Goal: Complete application form: Complete application form

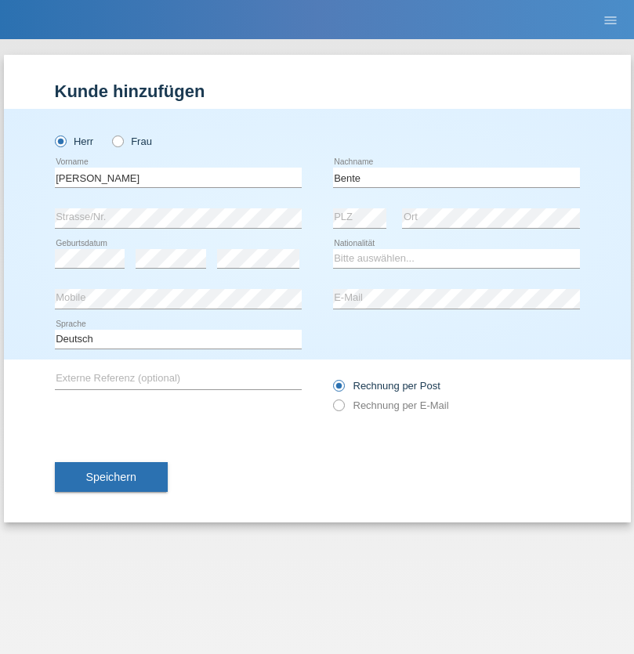
type input "Bente"
select select "CH"
select select "en"
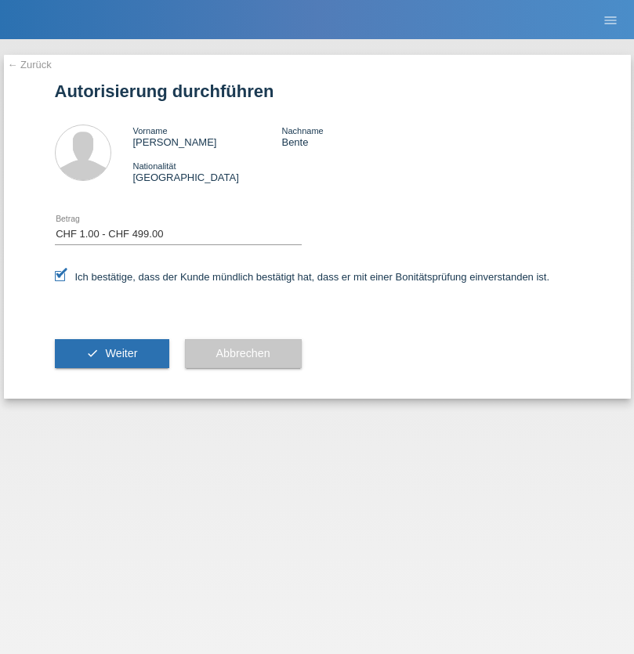
select select "1"
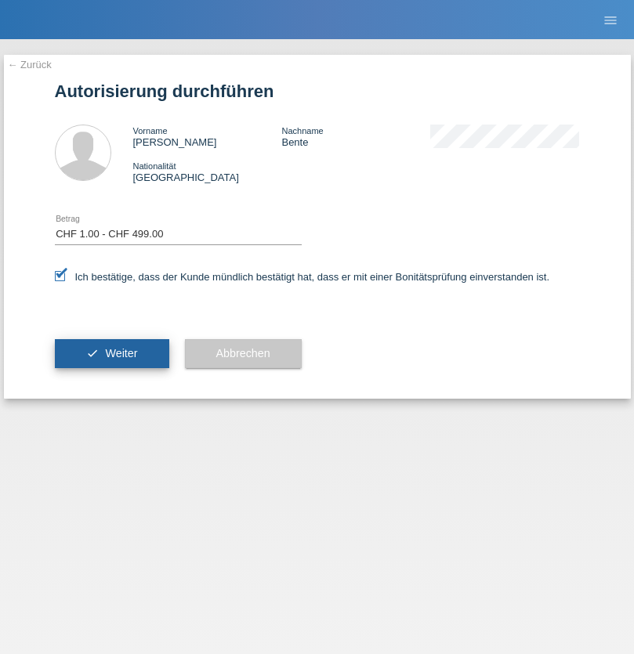
click at [111, 353] on span "Weiter" at bounding box center [121, 353] width 32 height 13
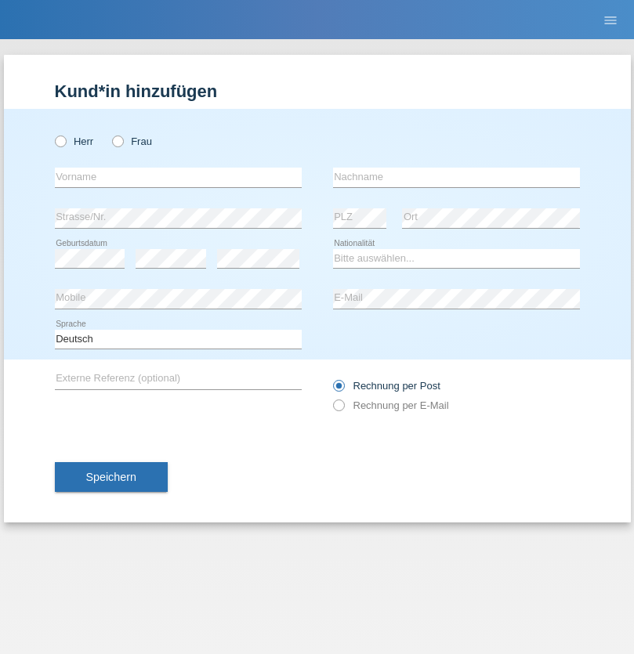
radio input "true"
select select "RS"
select select "C"
select select "08"
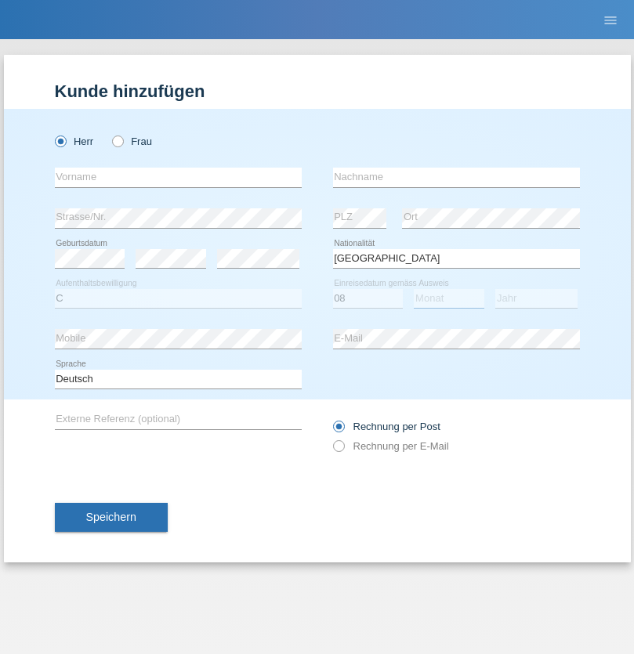
select select "10"
select select "2006"
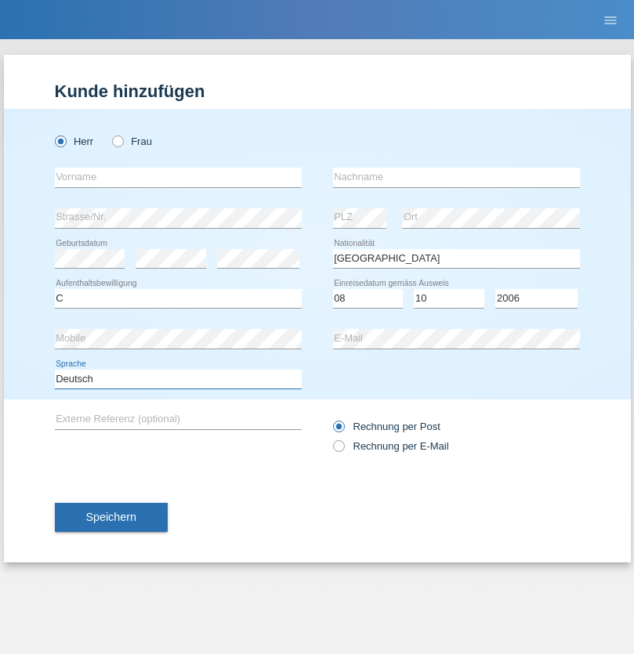
select select "en"
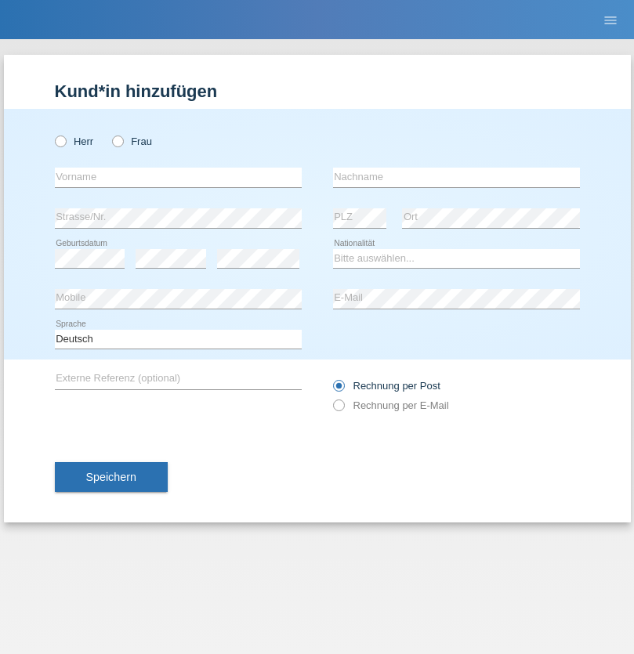
radio input "true"
click at [178, 177] on input "text" at bounding box center [178, 178] width 247 height 20
type input "Sladjan"
click at [456, 177] on input "text" at bounding box center [456, 178] width 247 height 20
type input "Pejic"
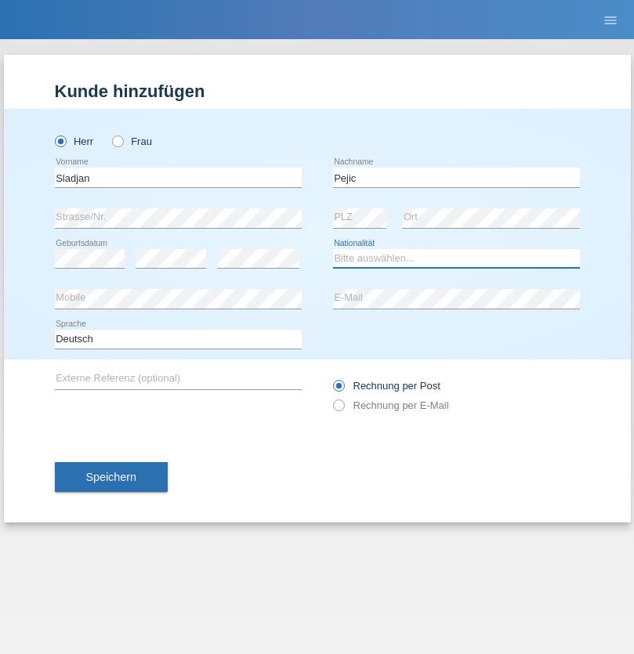
select select "CH"
radio input "true"
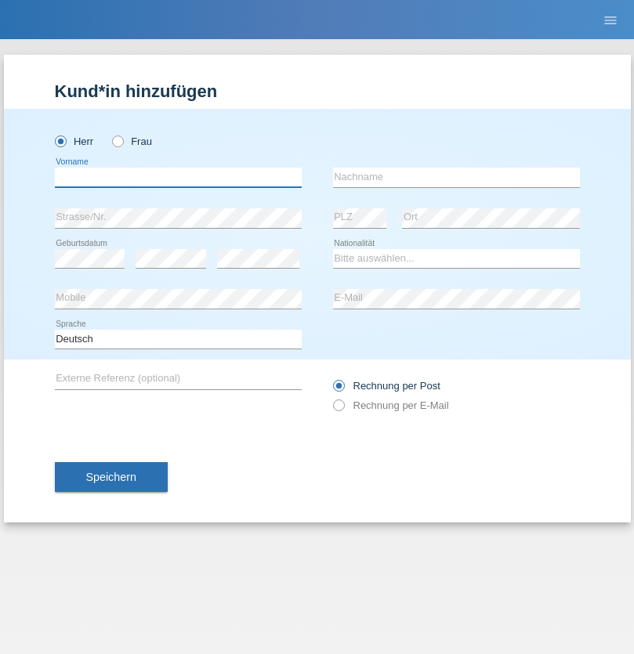
click at [178, 177] on input "text" at bounding box center [178, 178] width 247 height 20
type input "Mohammad Qais"
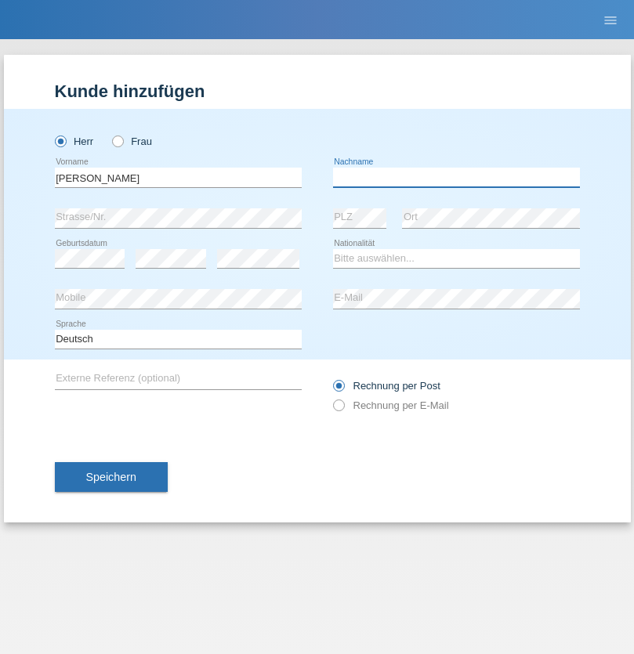
click at [456, 177] on input "text" at bounding box center [456, 178] width 247 height 20
type input "Nemani"
select select "AF"
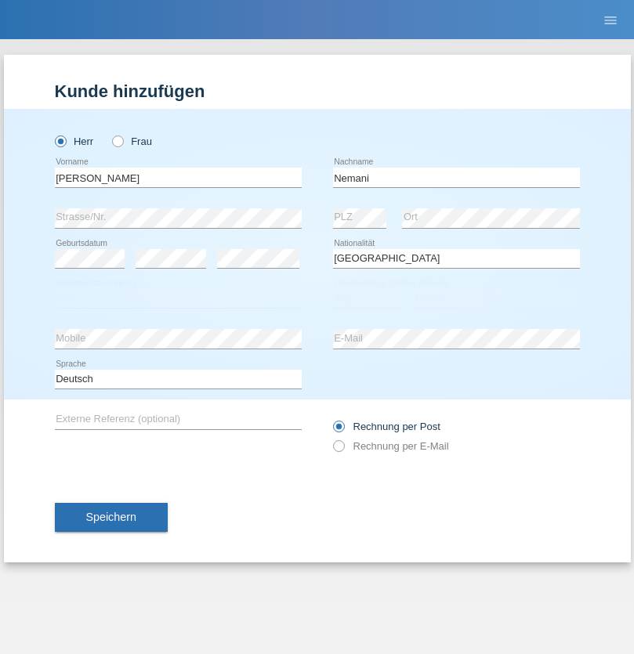
select select "C"
select select "02"
select select "01"
select select "2021"
